Goal: Information Seeking & Learning: Compare options

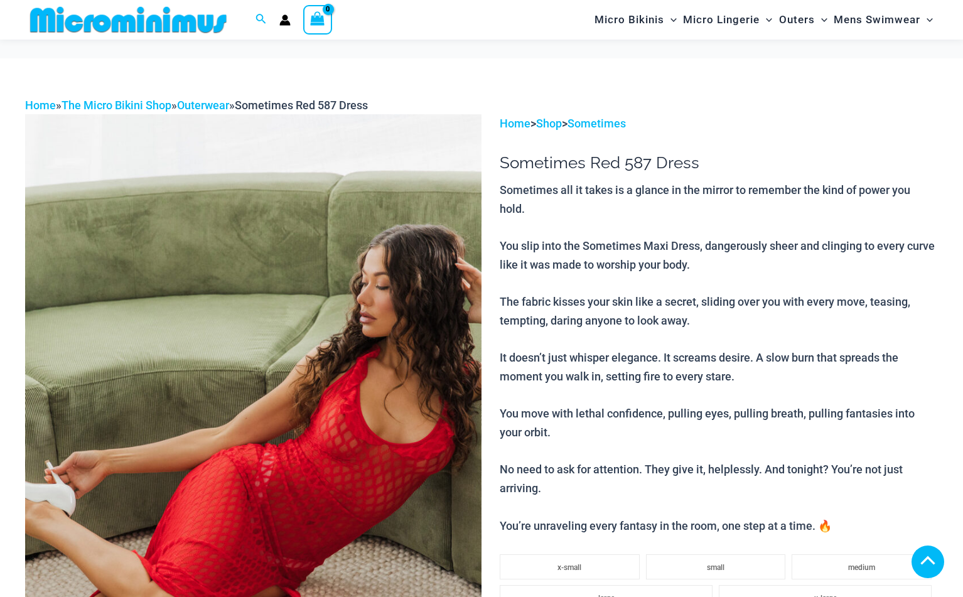
scroll to position [315, 0]
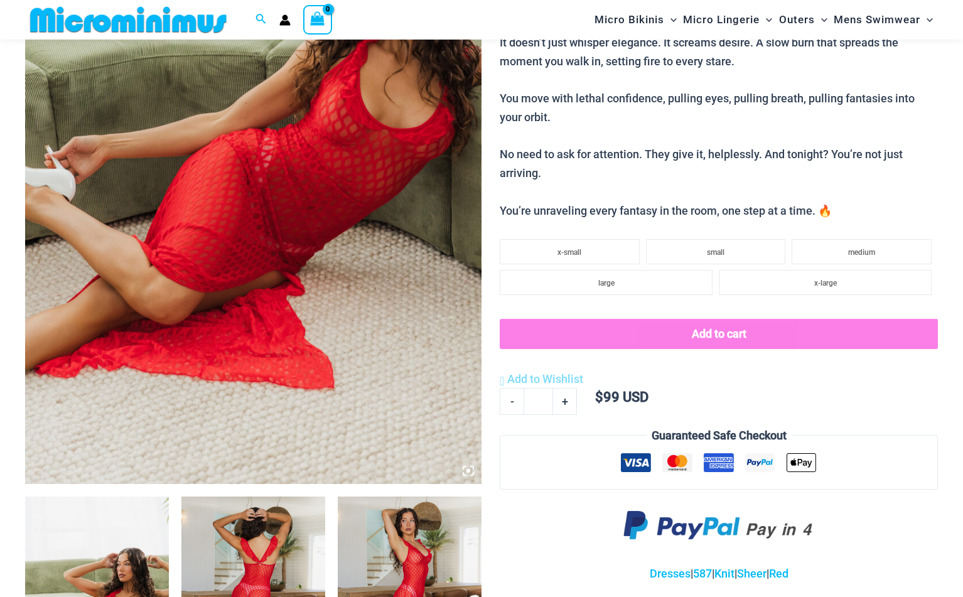
scroll to position [51, 0]
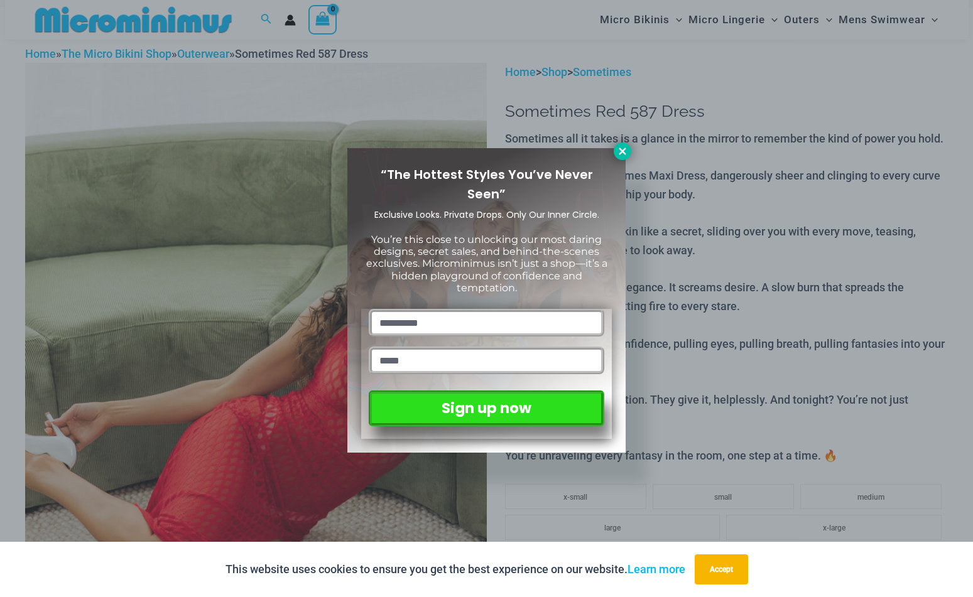
drag, startPoint x: 622, startPoint y: 149, endPoint x: 628, endPoint y: 146, distance: 7.0
click at [622, 149] on icon at bounding box center [622, 151] width 11 height 11
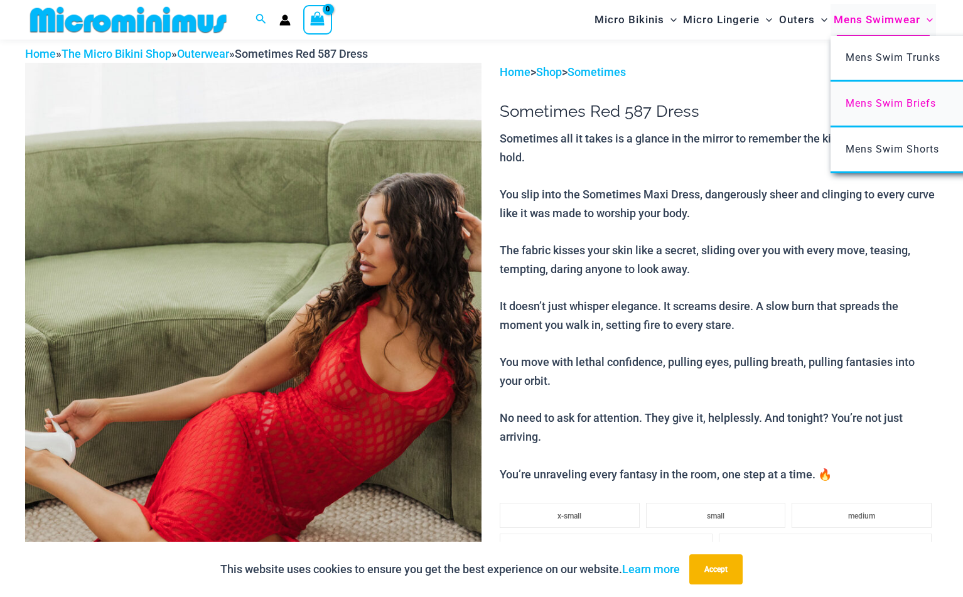
click at [880, 101] on span "Mens Swim Briefs" at bounding box center [891, 103] width 90 height 12
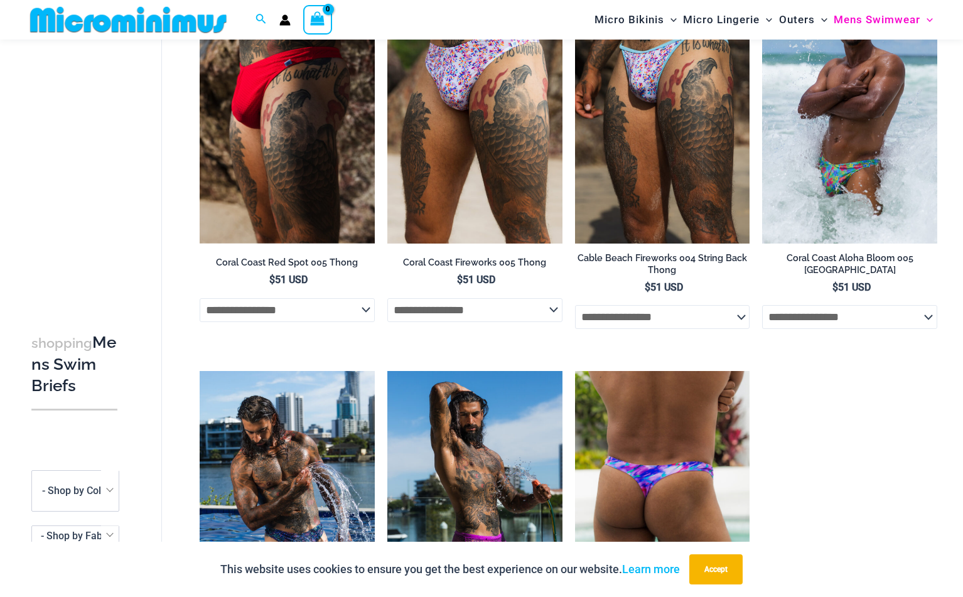
scroll to position [53, 0]
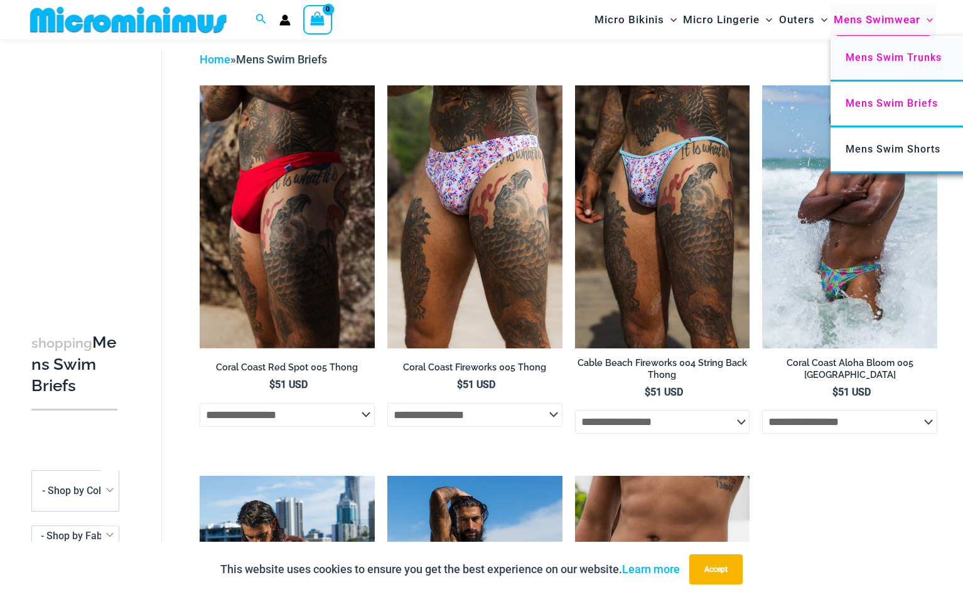
click at [865, 57] on span "Mens Swim Trunks" at bounding box center [894, 57] width 96 height 12
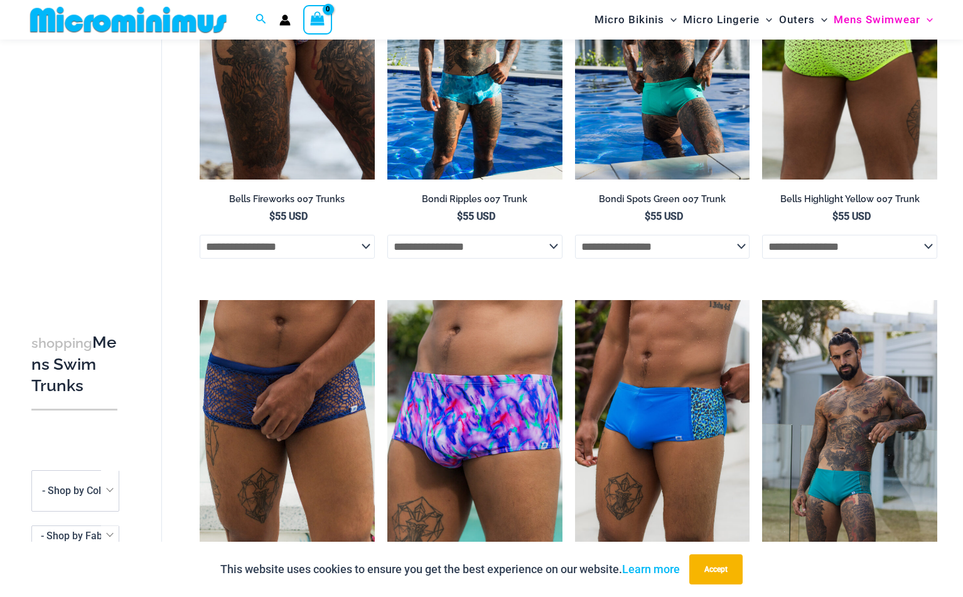
scroll to position [599, 0]
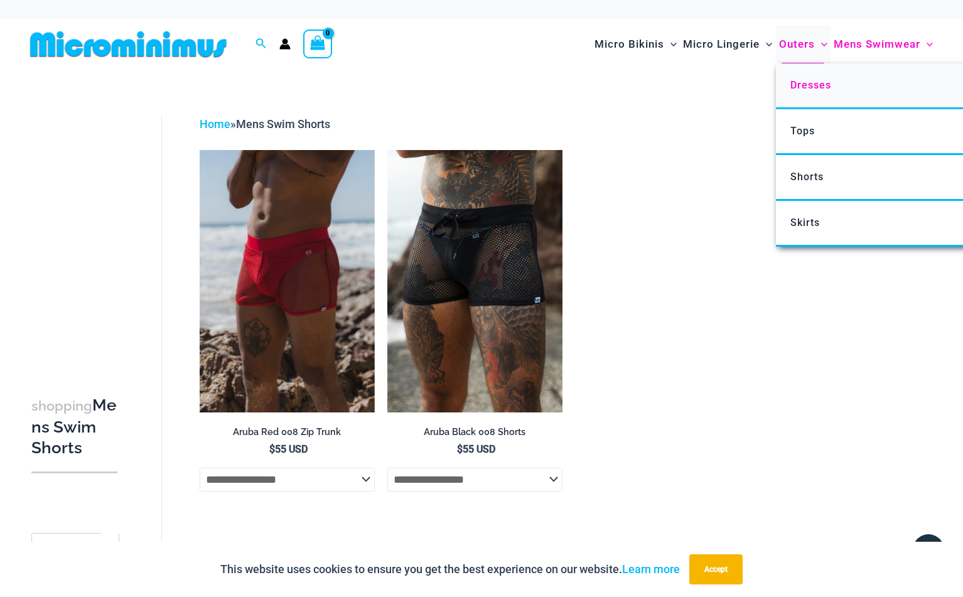
click at [813, 81] on span "Dresses" at bounding box center [811, 85] width 41 height 12
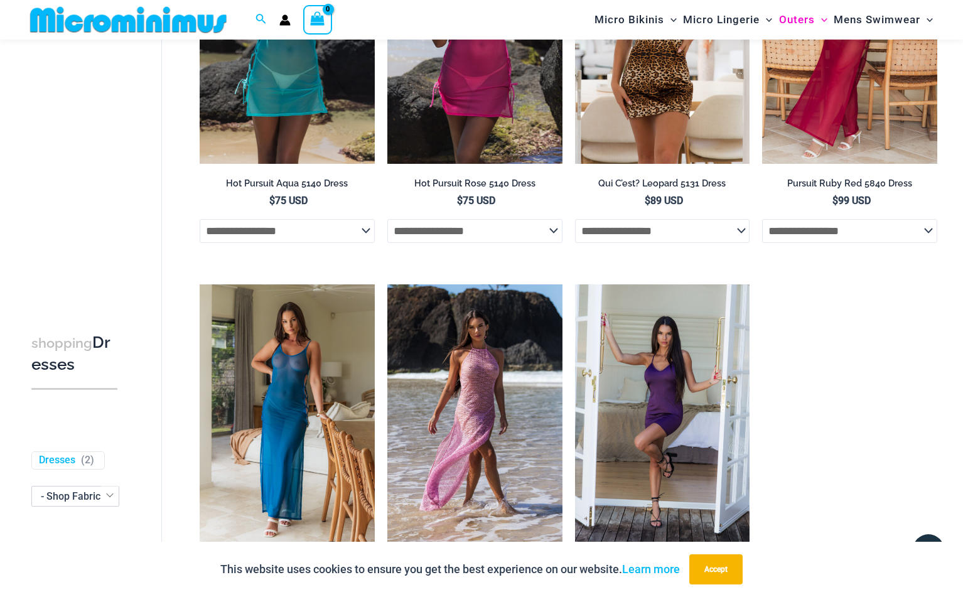
scroll to position [493, 0]
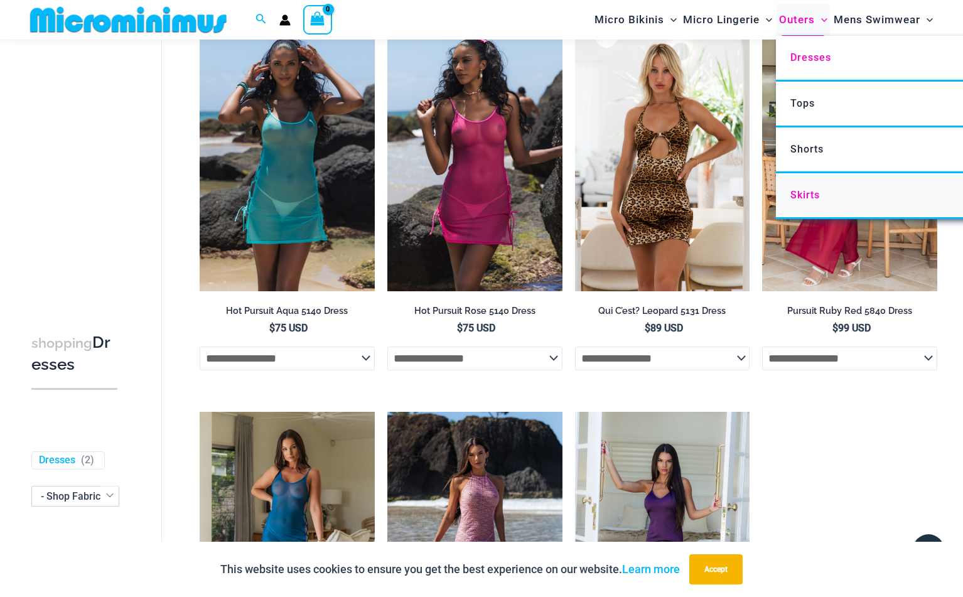
click at [810, 193] on span "Skirts" at bounding box center [806, 195] width 30 height 12
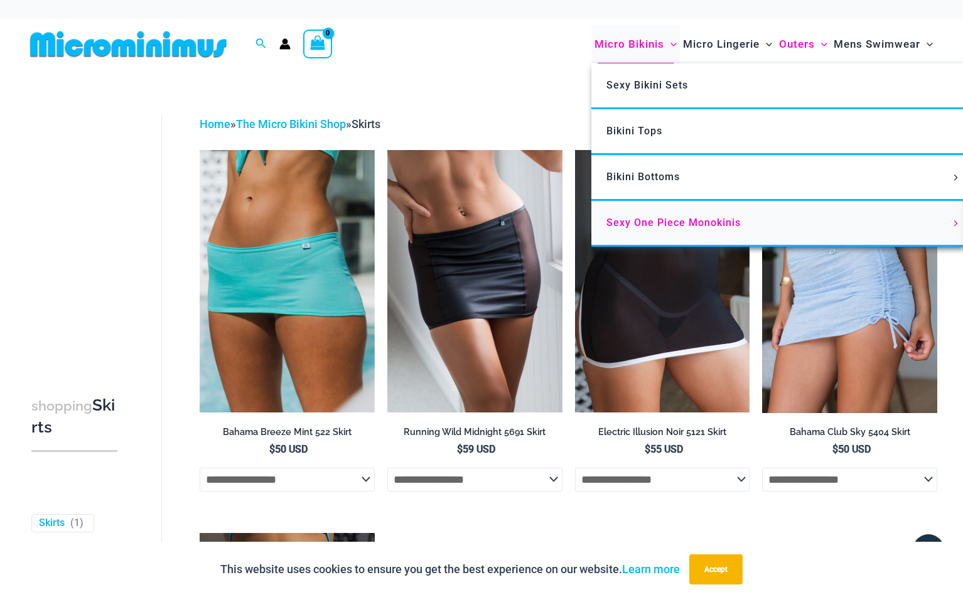
click at [676, 222] on span "Sexy One Piece Monokinis" at bounding box center [674, 223] width 134 height 12
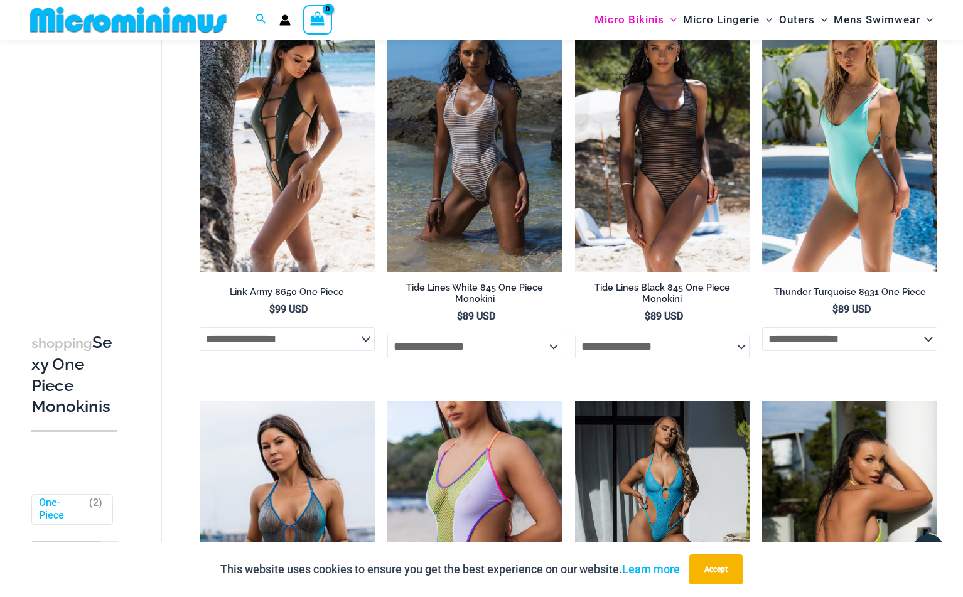
scroll to position [1244, 0]
